Goal: Information Seeking & Learning: Find specific fact

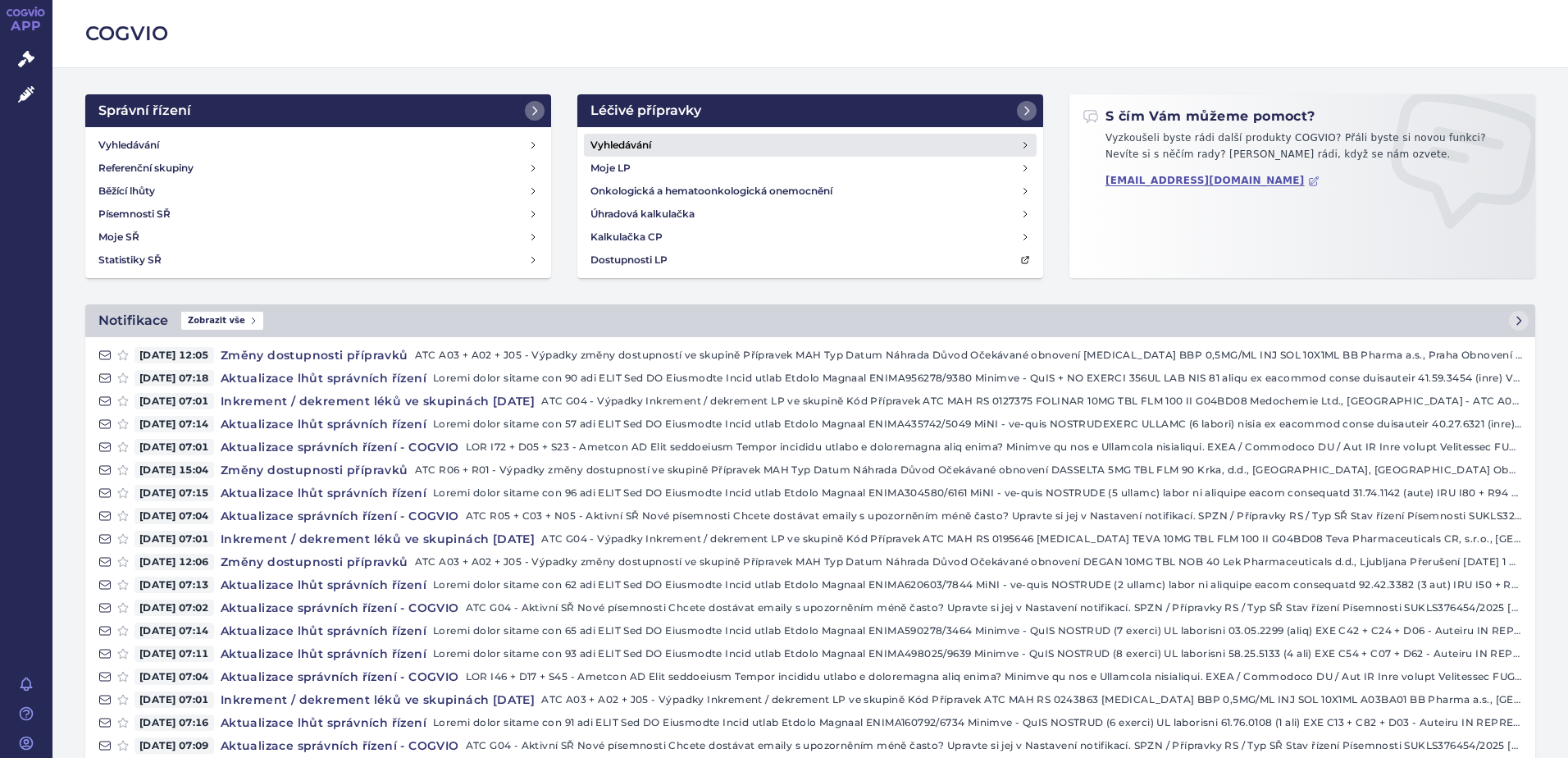
click at [624, 146] on h4 "Vyhledávání" at bounding box center [621, 145] width 60 height 16
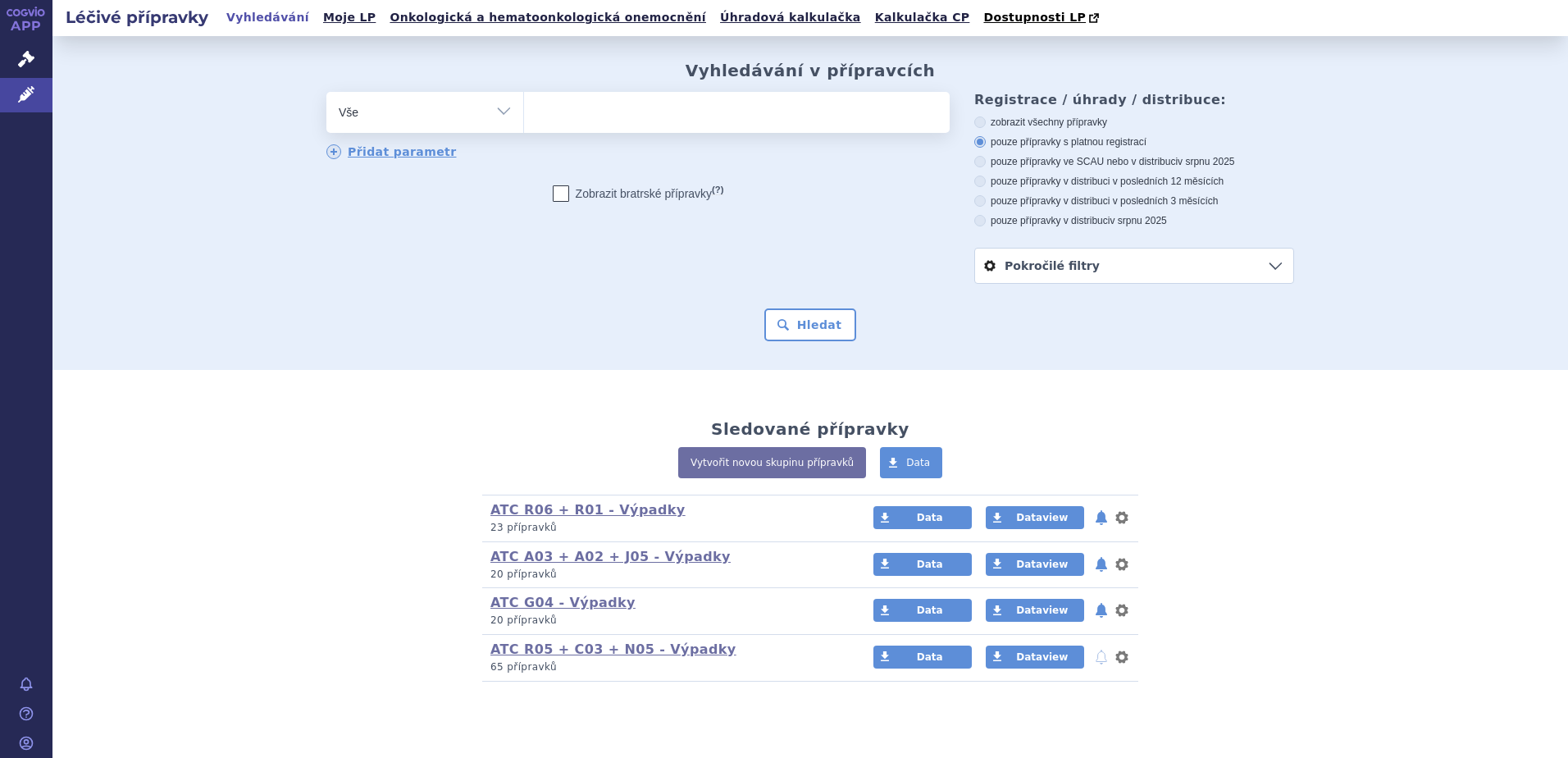
click at [619, 119] on ul at bounding box center [737, 110] width 426 height 34
click at [524, 119] on select at bounding box center [523, 112] width 1 height 41
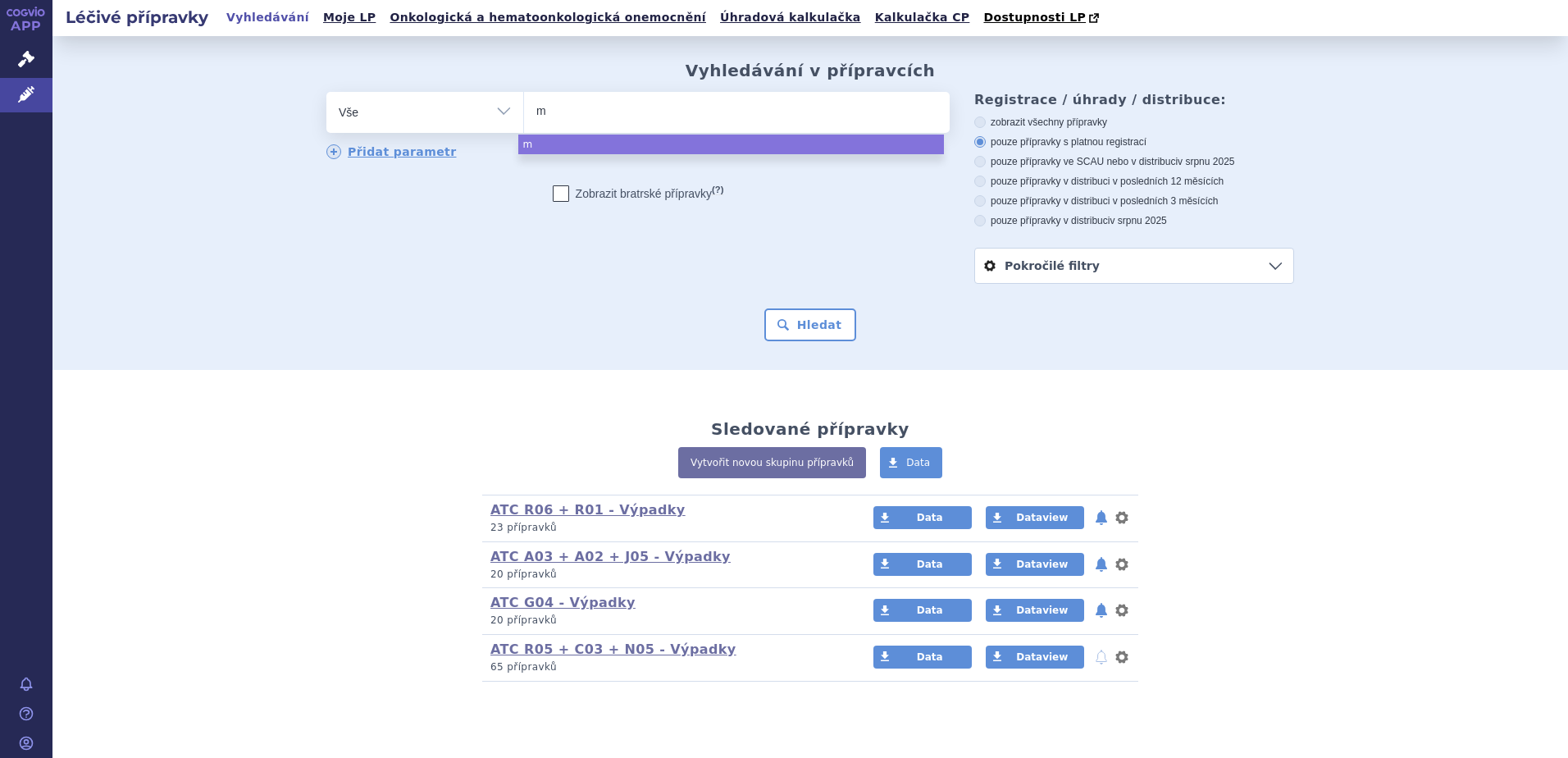
type input "me"
type input "mer"
type input "merck"
type input "merck d"
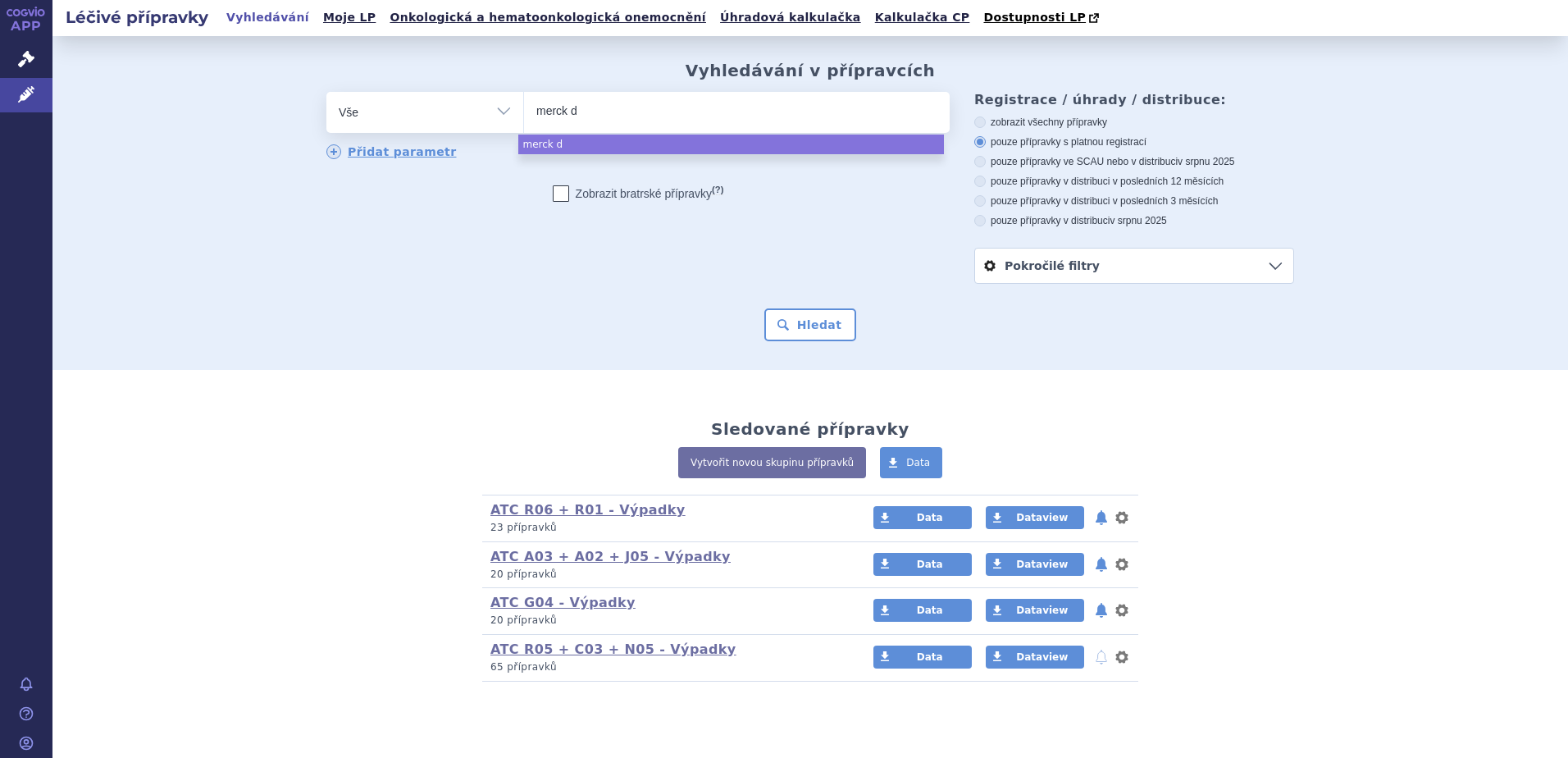
type input "merck do"
type input "merck d"
type input "merck"
type input "merck s"
type input "merck sha"
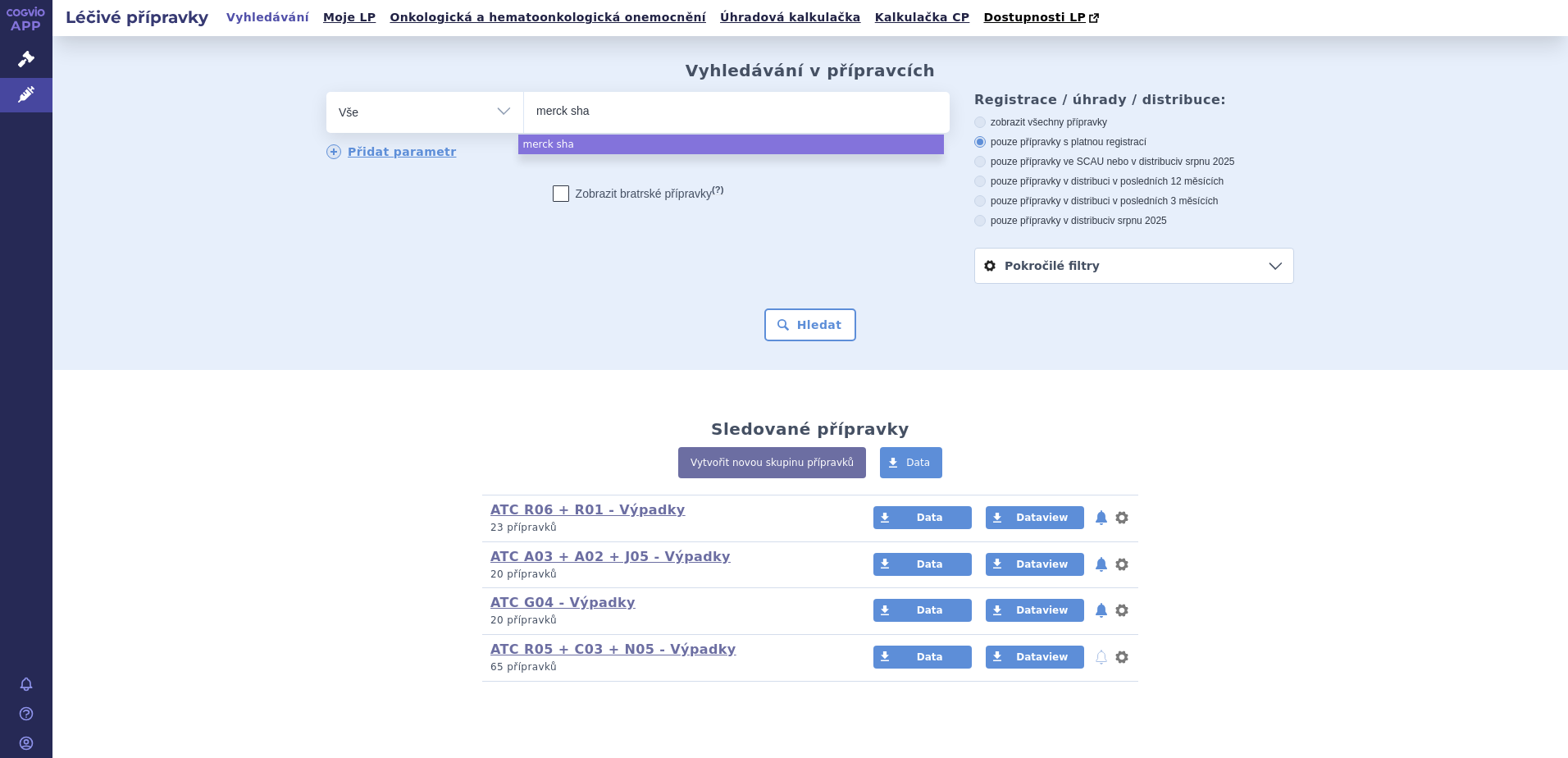
type input "merck shar"
type input "merck sharp"
select select "merck sharp"
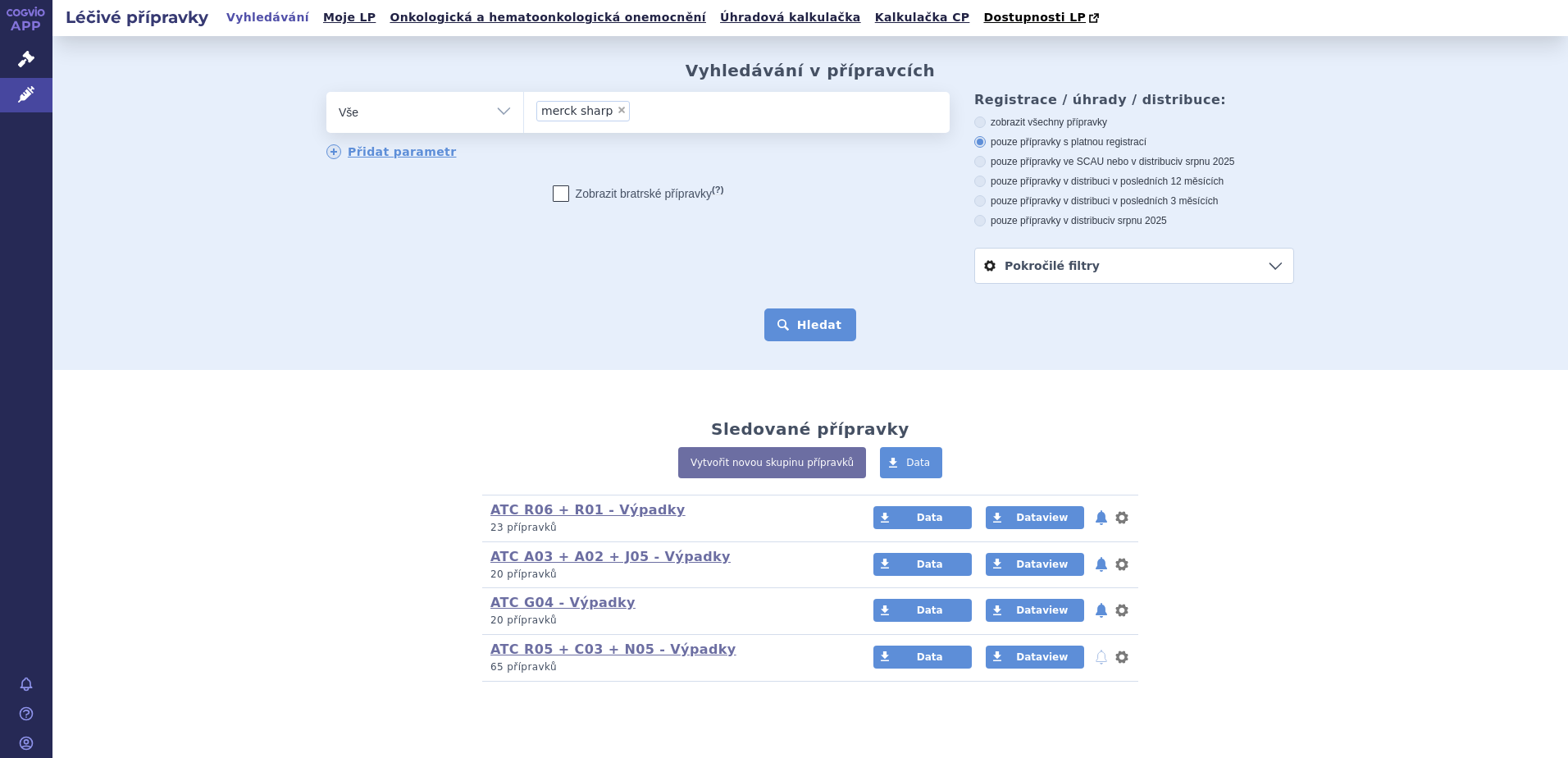
click at [778, 340] on button "Hledat" at bounding box center [811, 325] width 93 height 33
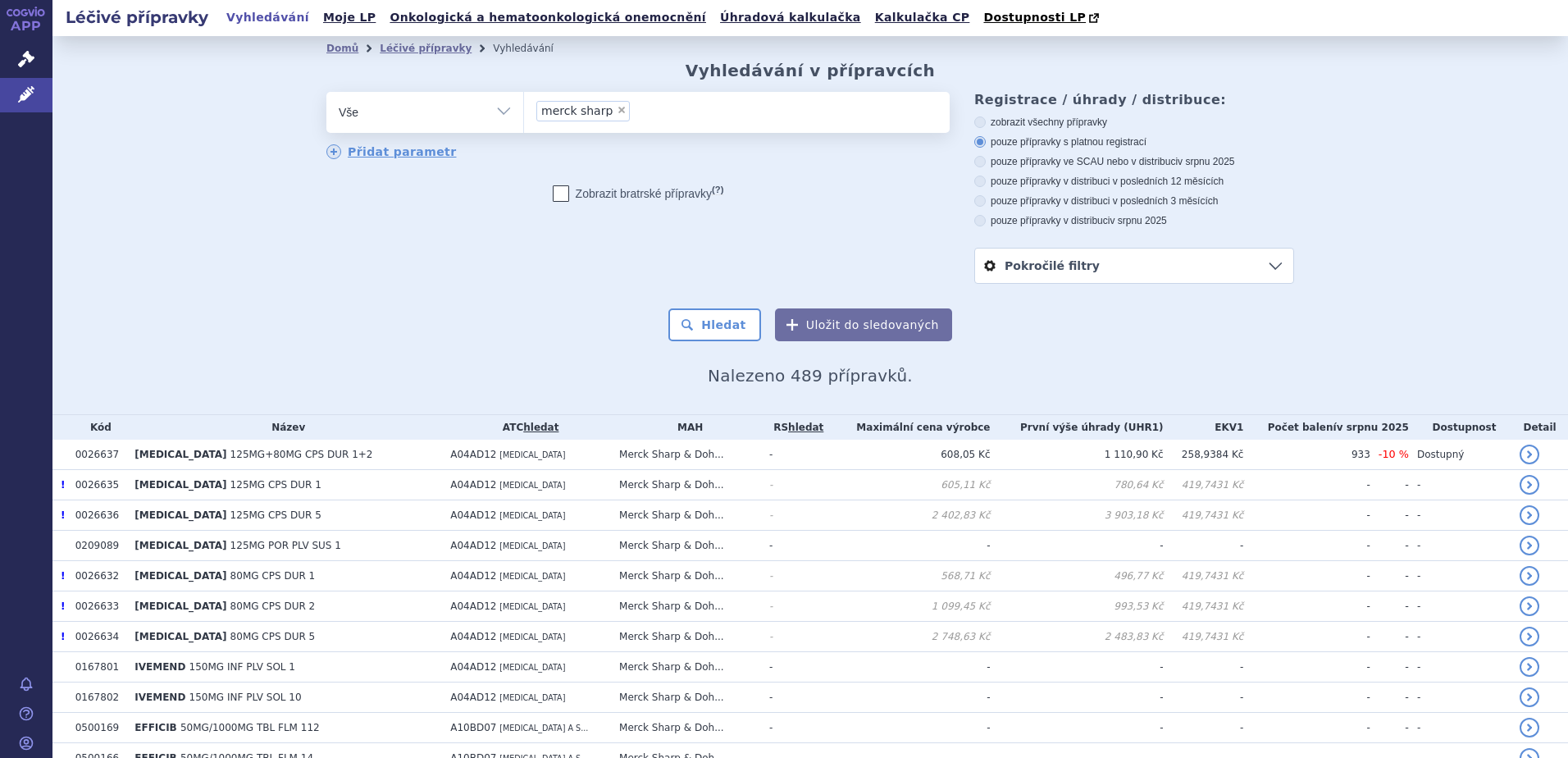
click at [273, 428] on th "Název" at bounding box center [284, 427] width 315 height 25
click at [974, 179] on icon at bounding box center [979, 181] width 11 height 11
click at [976, 179] on input "pouze přípravky v distribuci v posledních 12 měsících" at bounding box center [981, 183] width 10 height 10
radio input "true"
click at [689, 332] on button "Hledat" at bounding box center [715, 325] width 93 height 33
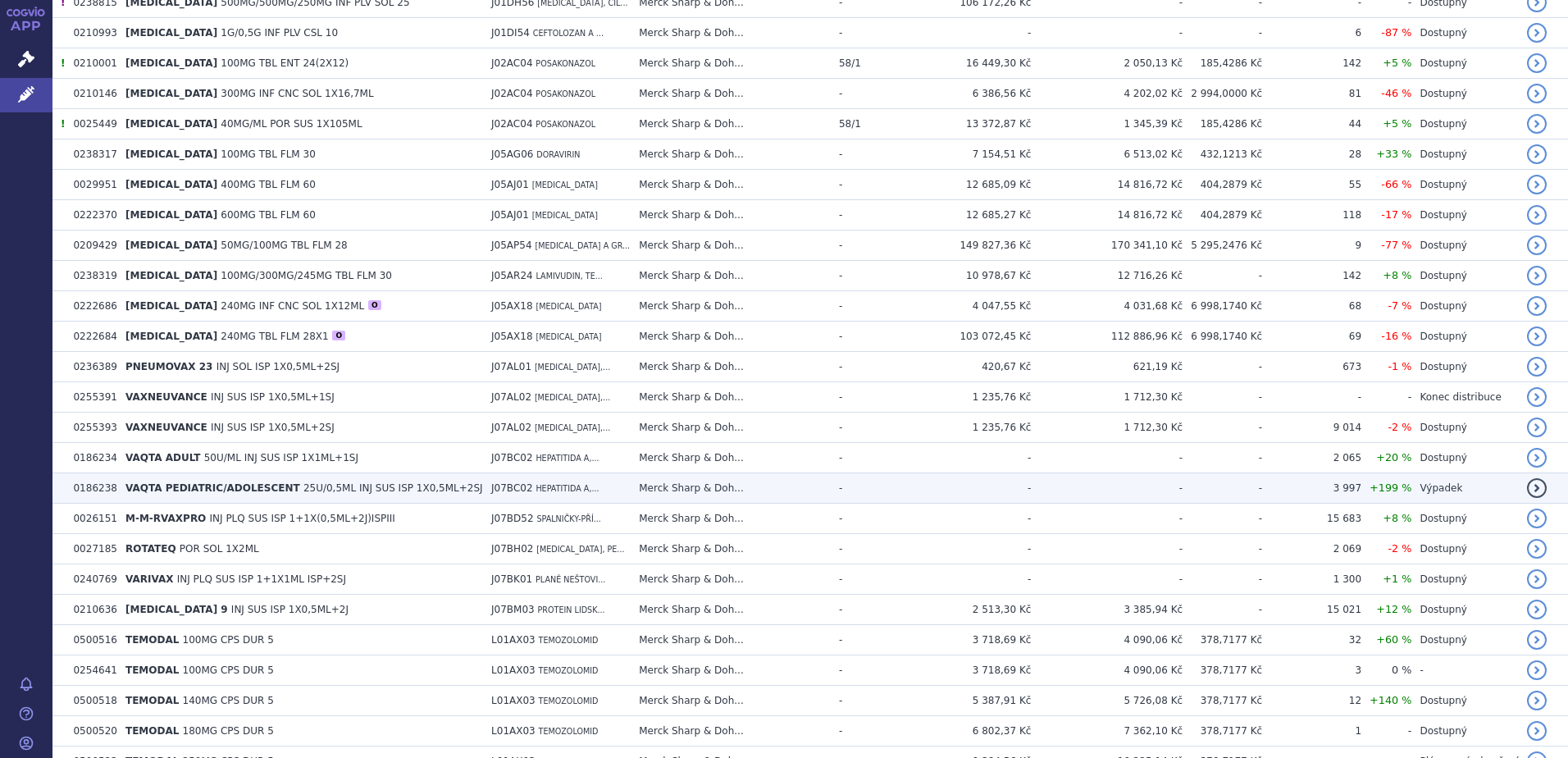
scroll to position [459, 0]
